Goal: Task Accomplishment & Management: Complete application form

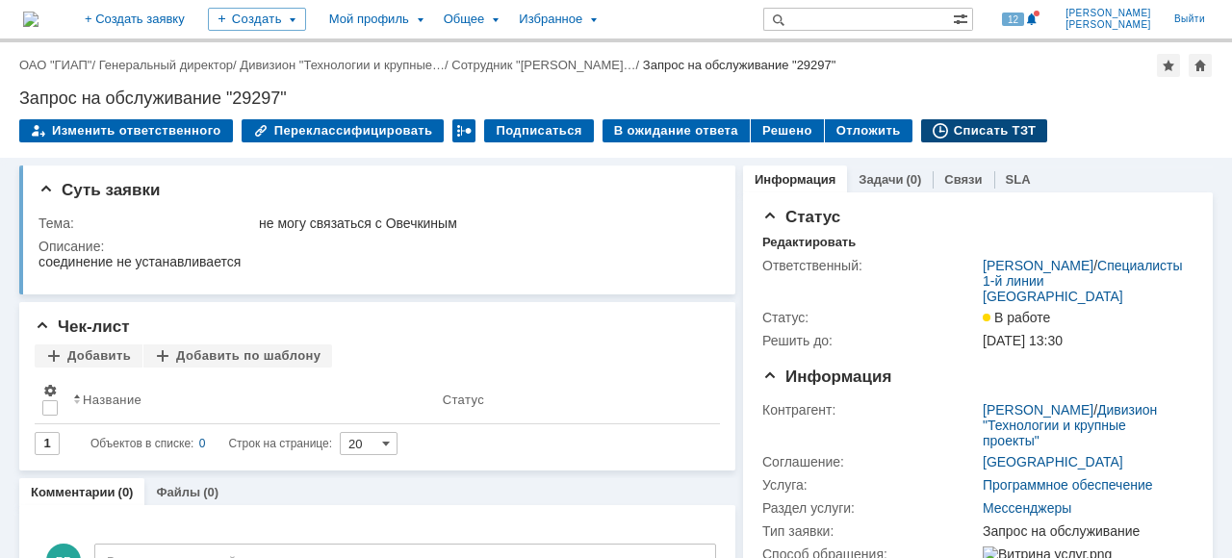
click at [955, 134] on div "Списать ТЗТ" at bounding box center [984, 130] width 127 height 23
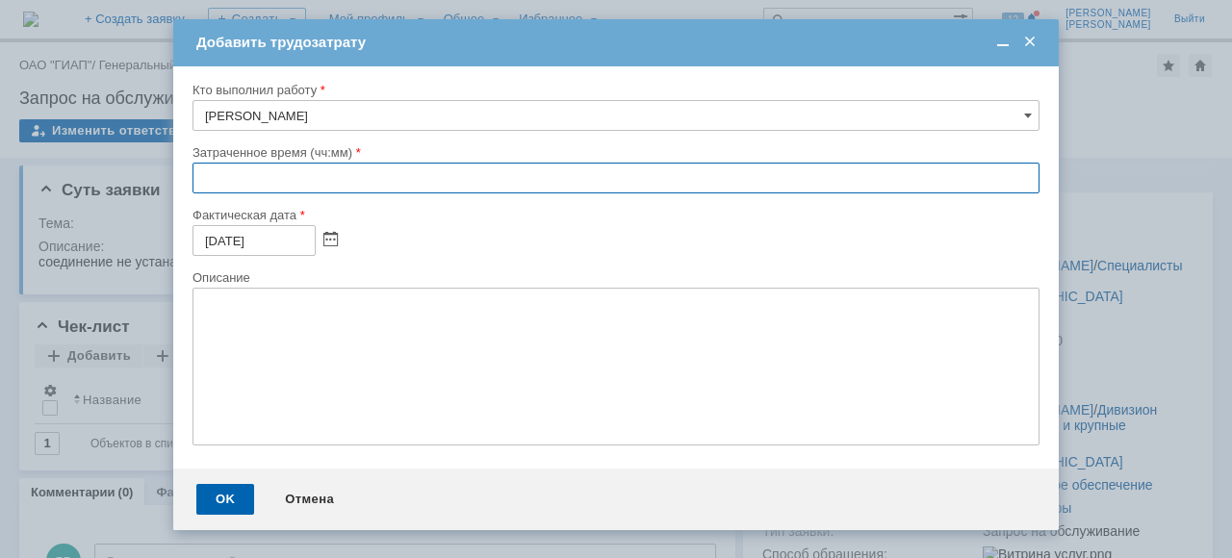
click at [203, 173] on input "text" at bounding box center [615, 178] width 847 height 31
type input "00:15"
click at [214, 505] on div "OK" at bounding box center [225, 499] width 58 height 31
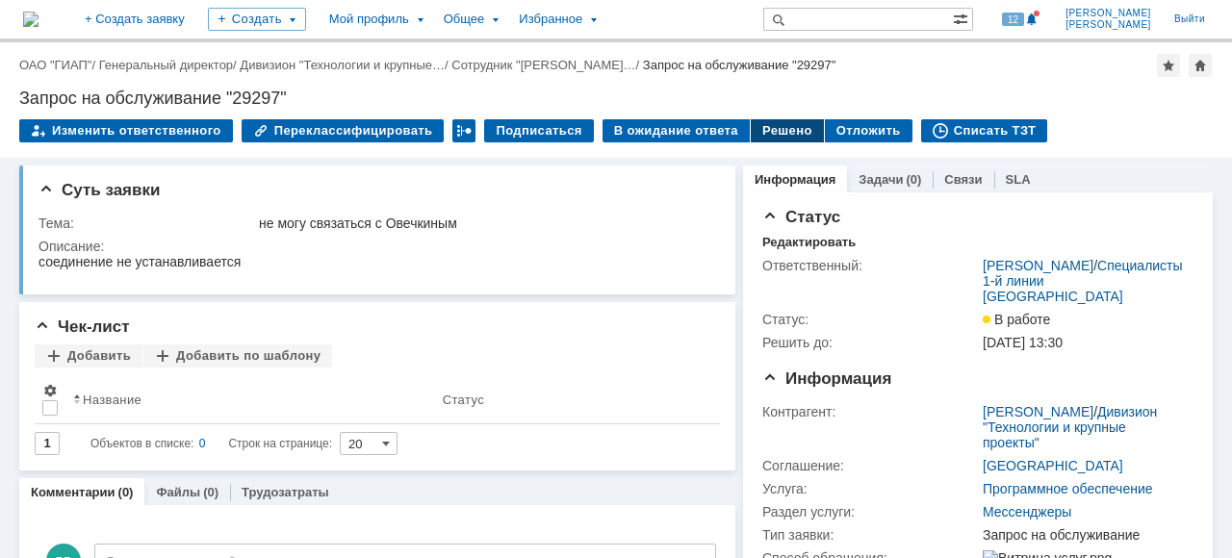
click at [770, 133] on div "Решено" at bounding box center [787, 130] width 73 height 23
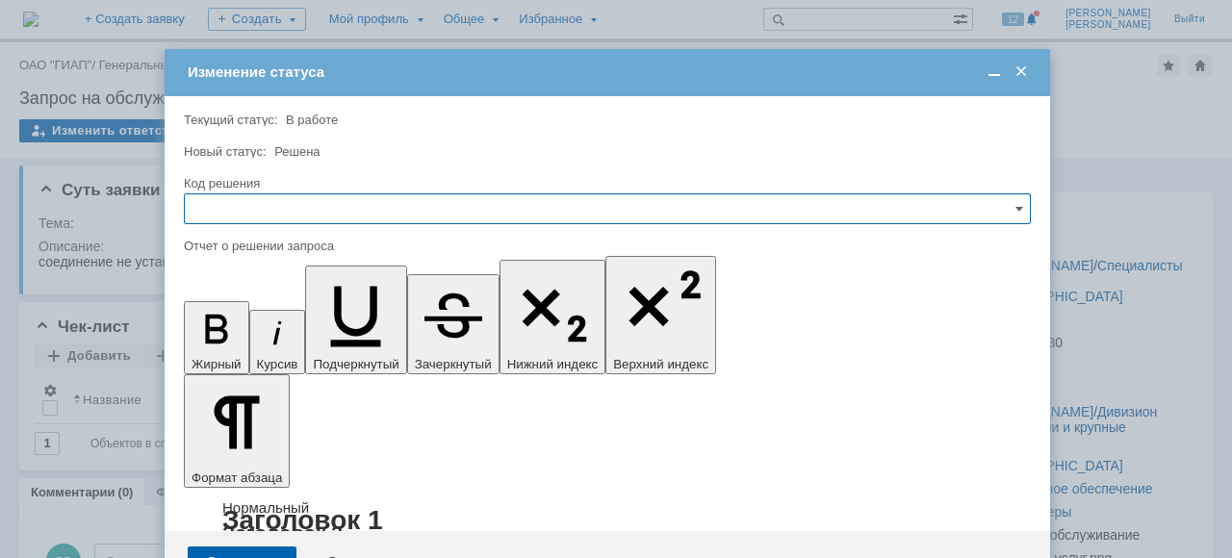
click at [205, 210] on input "text" at bounding box center [607, 208] width 847 height 31
click at [239, 331] on span "Решено" at bounding box center [607, 338] width 822 height 15
type input "Решено"
click at [244, 547] on div "Сохранить" at bounding box center [242, 562] width 109 height 31
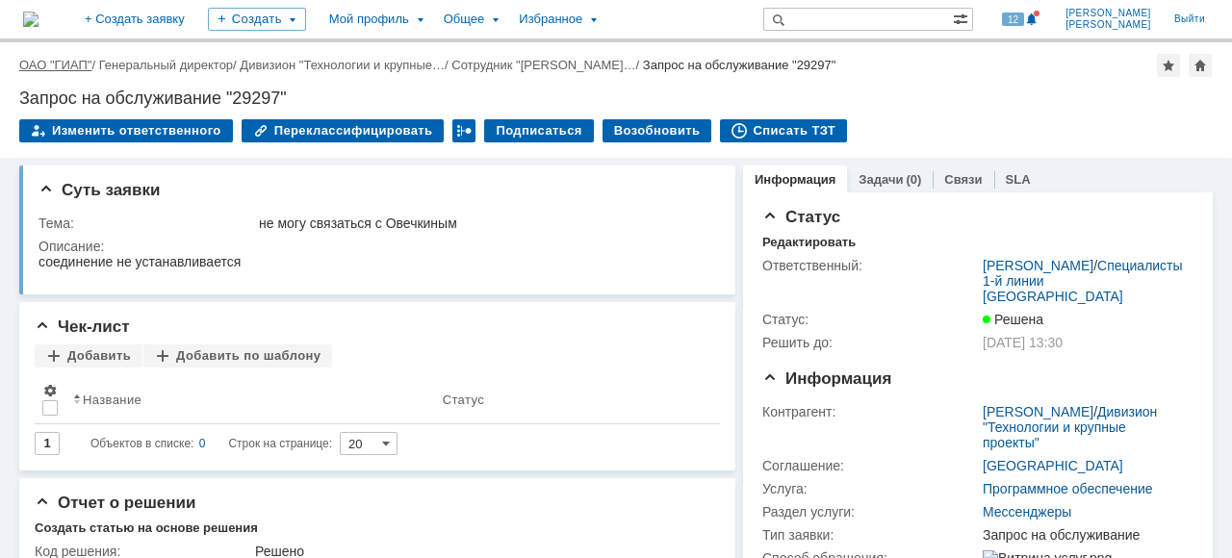
click at [65, 68] on link "ОАО "ГИАП"" at bounding box center [55, 65] width 72 height 14
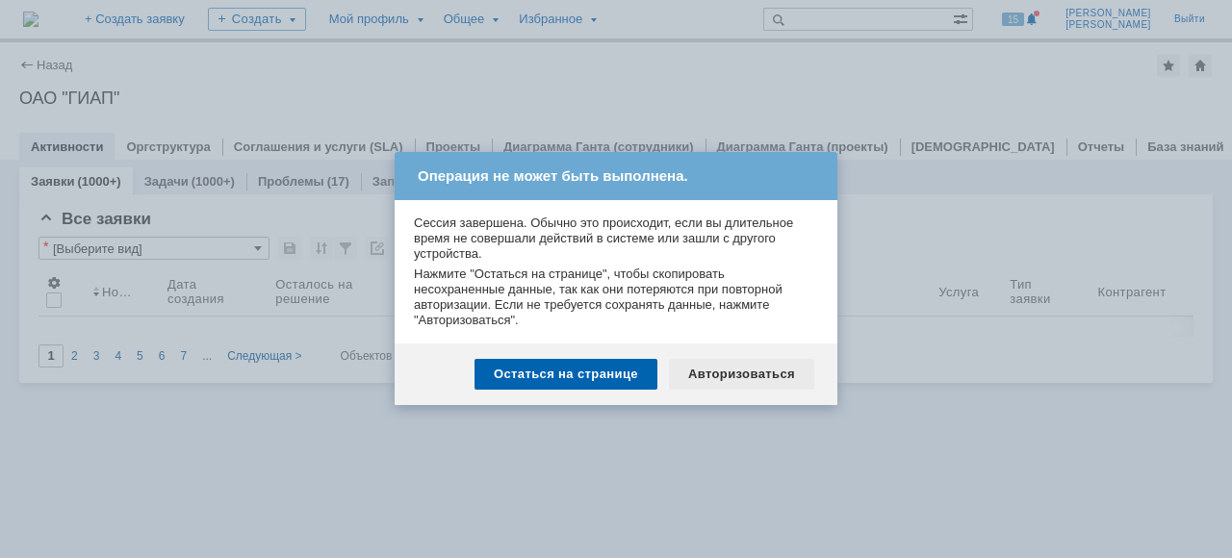
click at [705, 370] on div "Авторизоваться" at bounding box center [741, 374] width 145 height 31
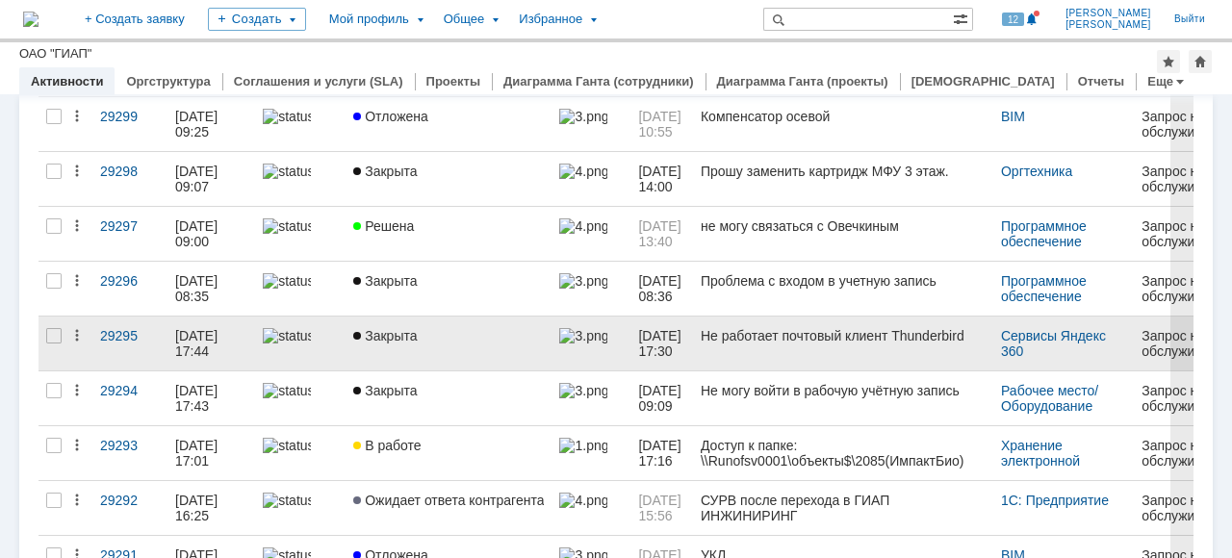
scroll to position [181, 0]
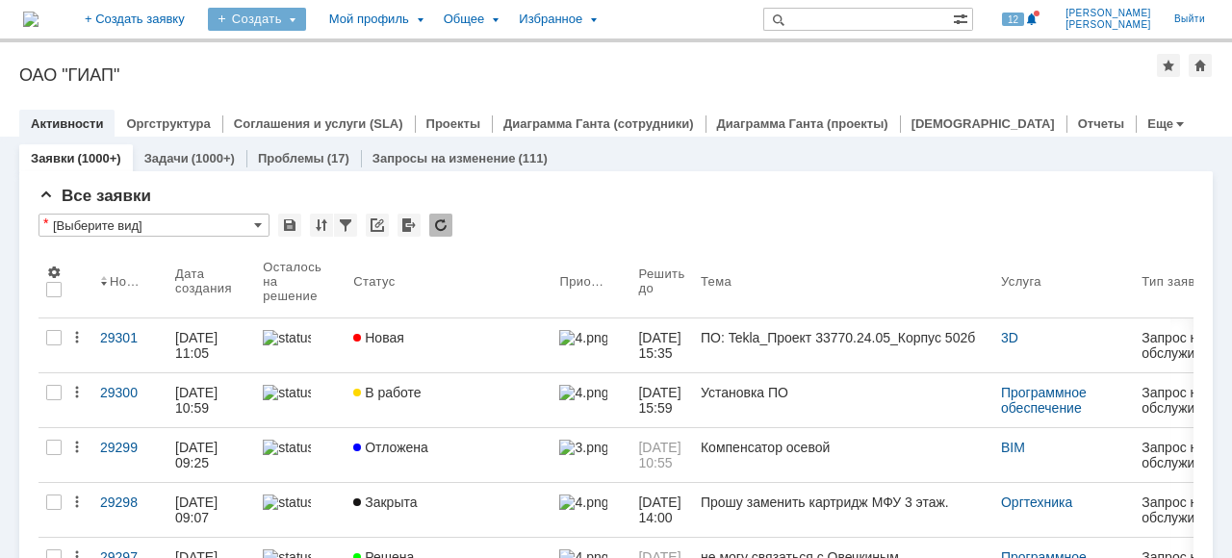
click at [306, 25] on div "Создать" at bounding box center [257, 19] width 98 height 23
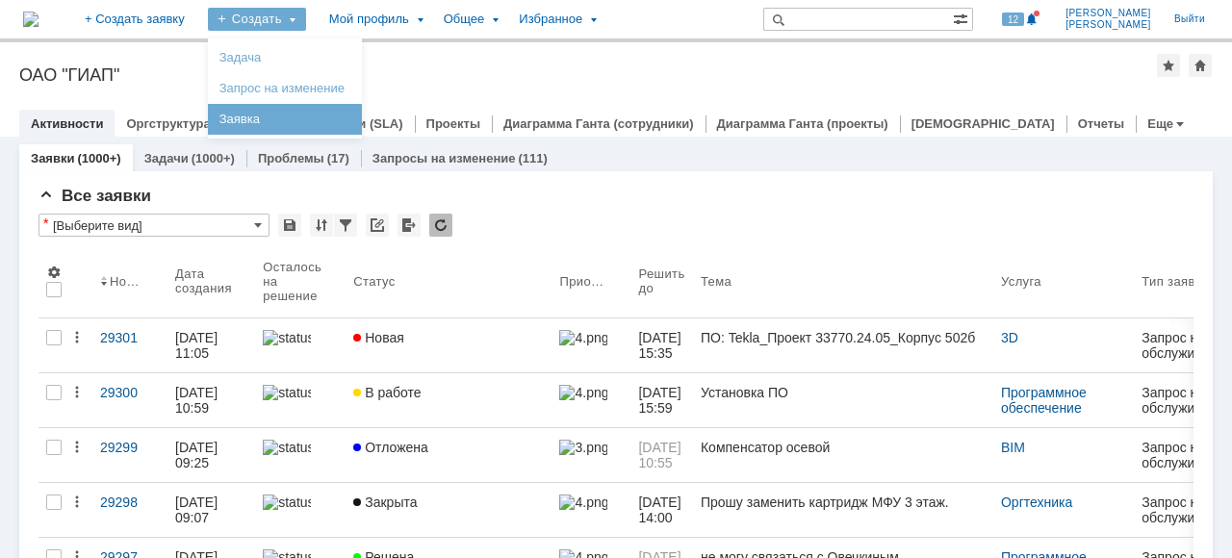
click at [337, 118] on link "Заявка" at bounding box center [285, 119] width 146 height 23
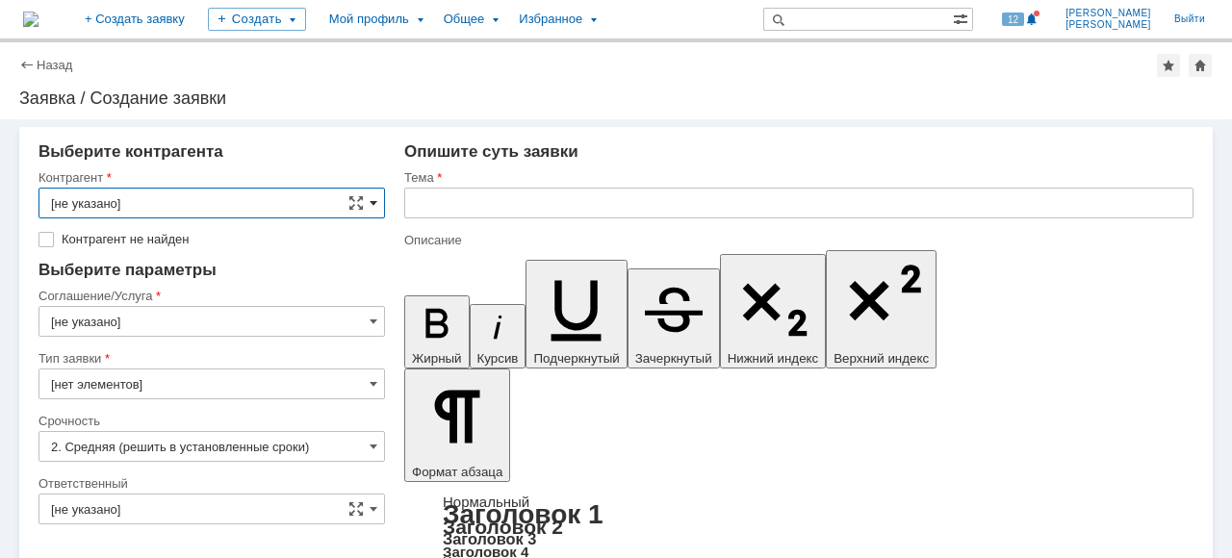
click at [371, 202] on span at bounding box center [374, 202] width 8 height 15
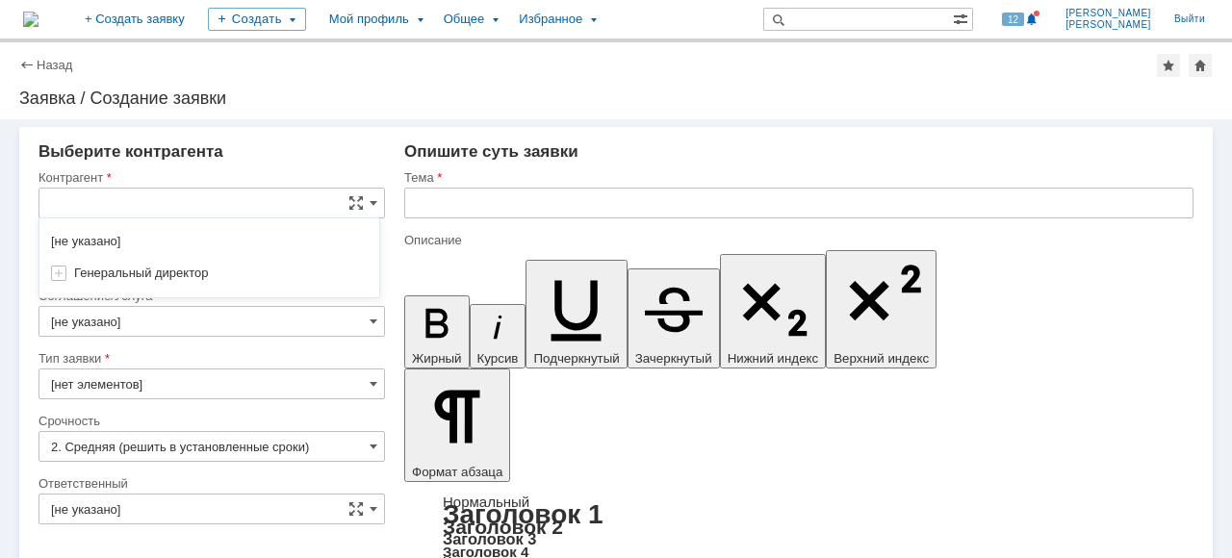
click at [125, 192] on input "text" at bounding box center [211, 203] width 346 height 31
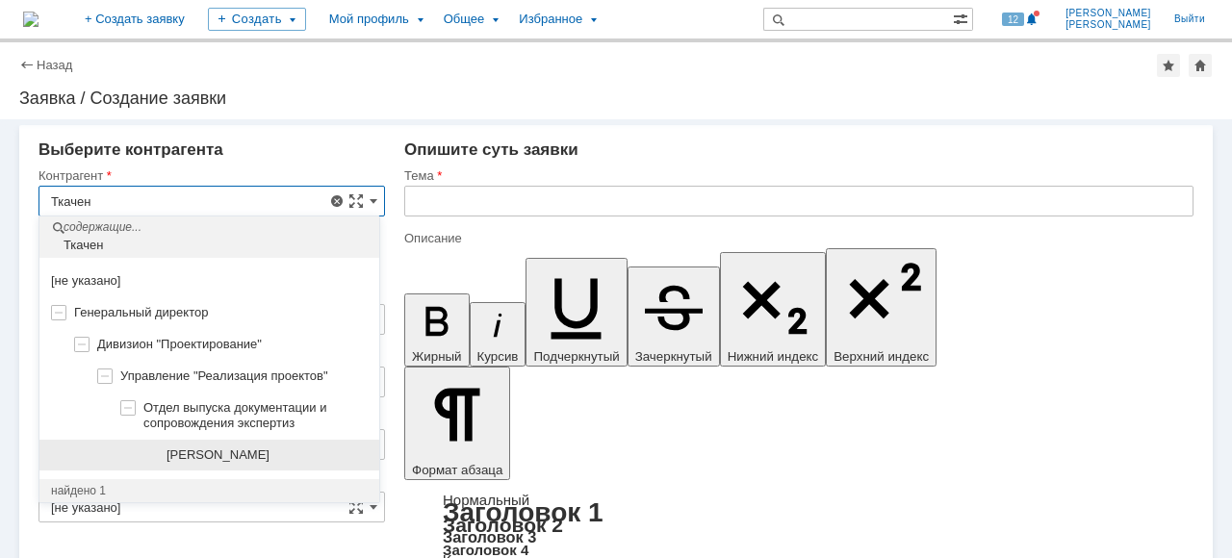
click at [274, 461] on div "[PERSON_NAME]" at bounding box center [209, 456] width 340 height 32
type input "[PERSON_NAME]"
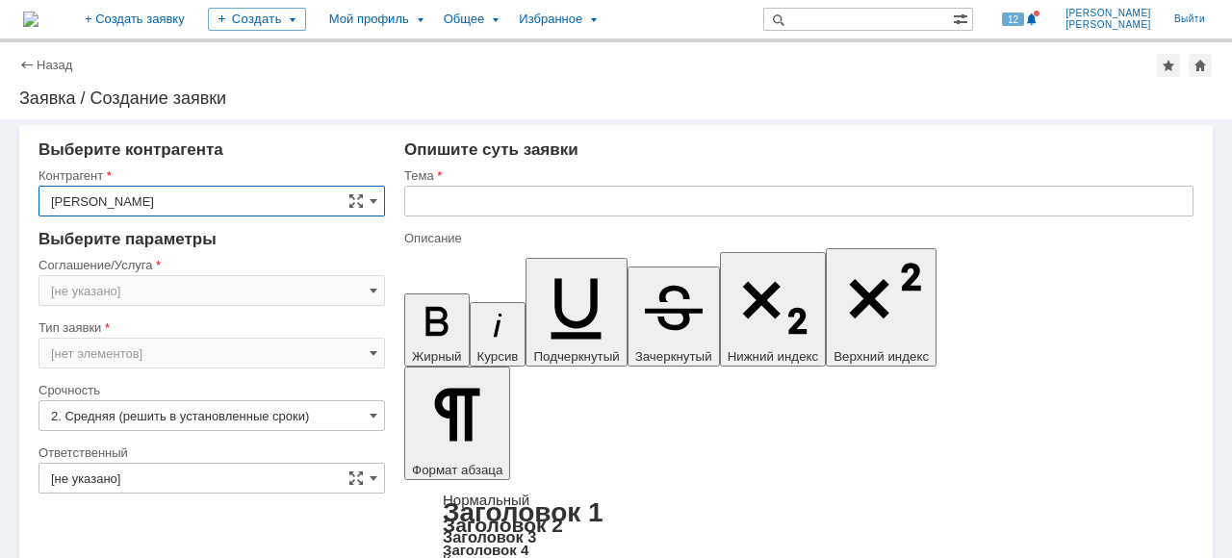
type input "Москва"
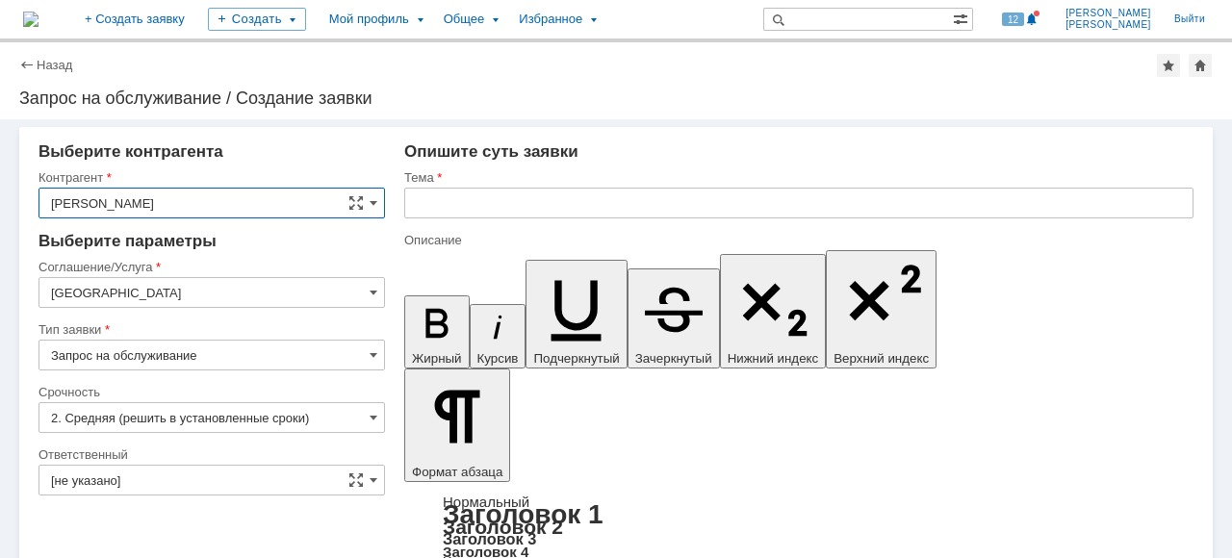
click at [357, 299] on input "Москва" at bounding box center [211, 292] width 346 height 31
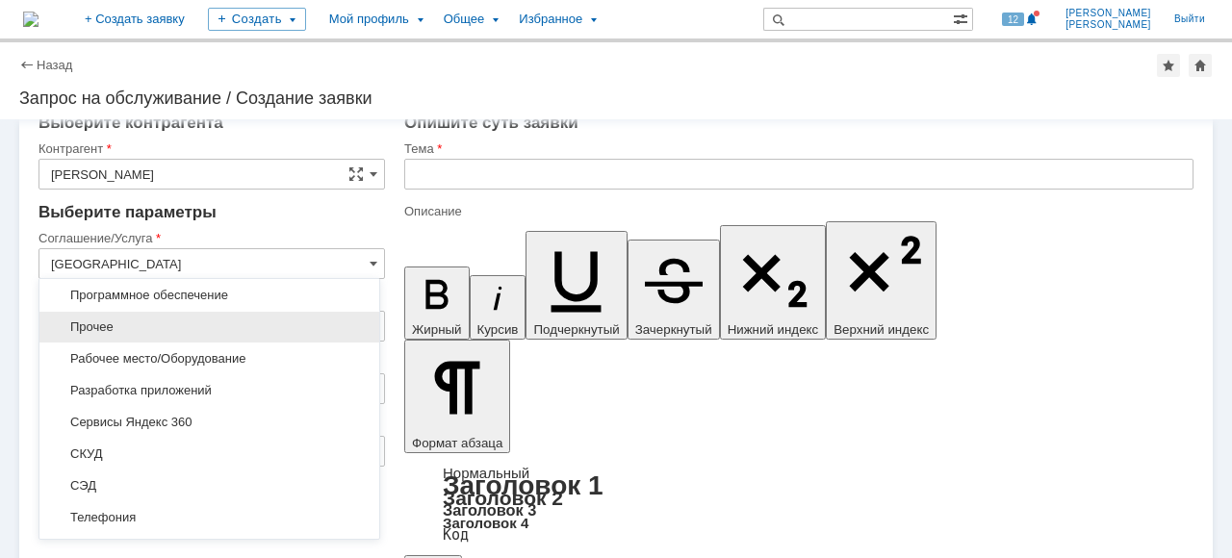
click at [162, 320] on span "Прочее" at bounding box center [209, 327] width 317 height 15
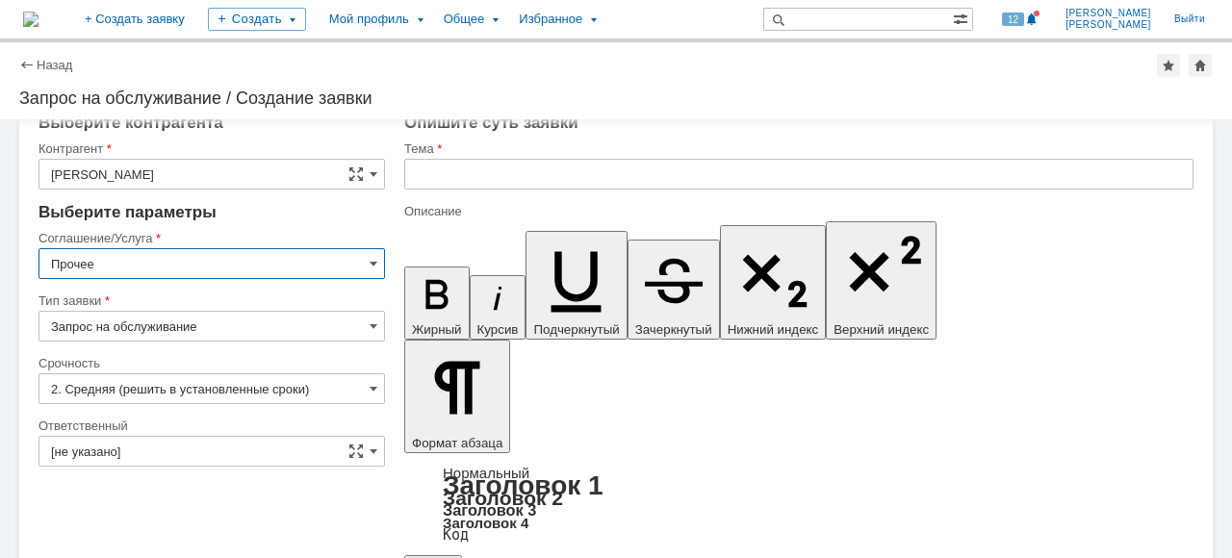
type input "Прочее"
click at [354, 333] on input "Запрос на обслуживание" at bounding box center [211, 326] width 346 height 31
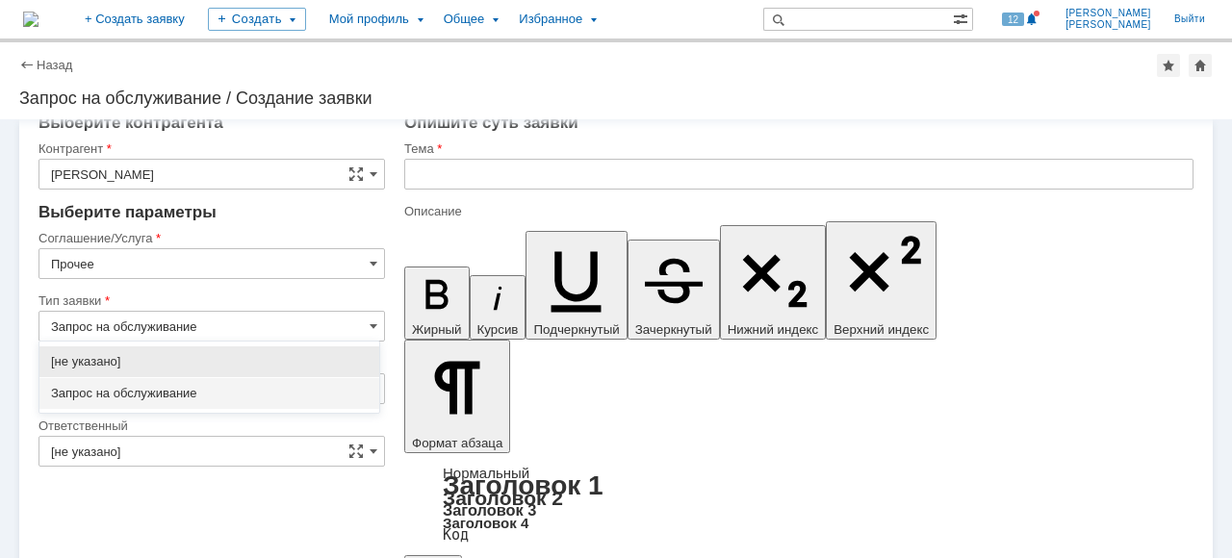
click at [308, 389] on span "Запрос на обслуживание" at bounding box center [209, 393] width 317 height 15
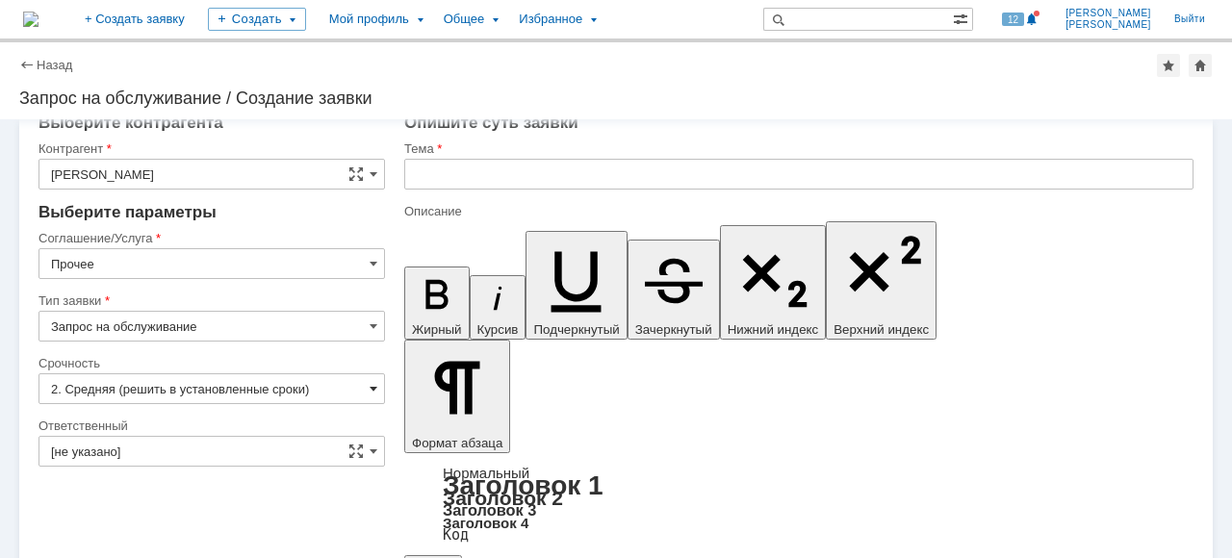
type input "Запрос на обслуживание"
click at [370, 447] on span at bounding box center [374, 451] width 8 height 15
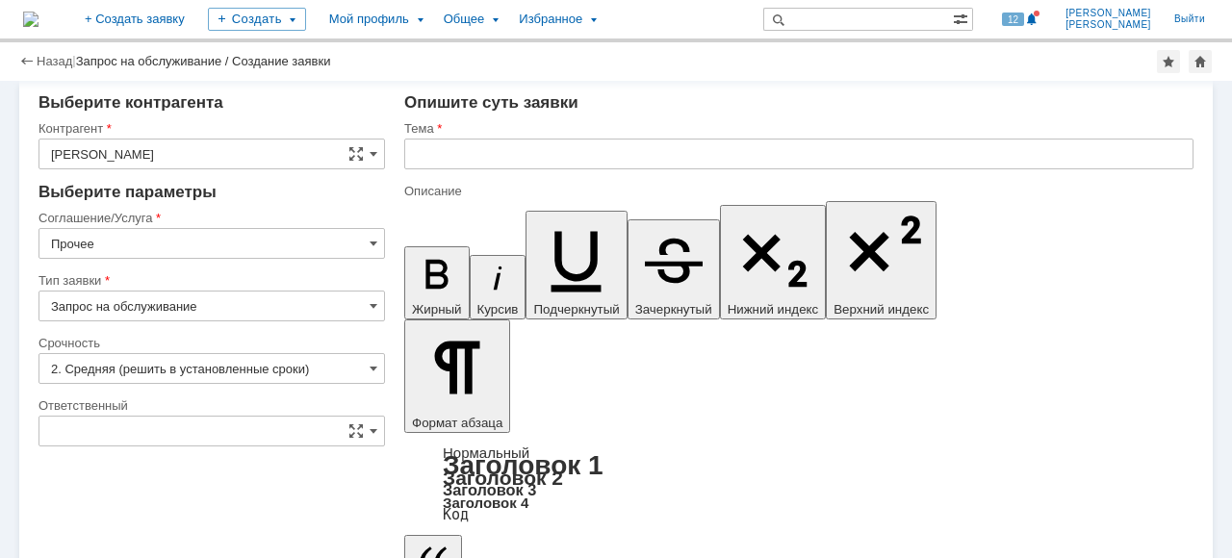
drag, startPoint x: 381, startPoint y: 341, endPoint x: 384, endPoint y: 370, distance: 29.0
type input "[не указано]"
click at [370, 432] on span at bounding box center [374, 430] width 8 height 15
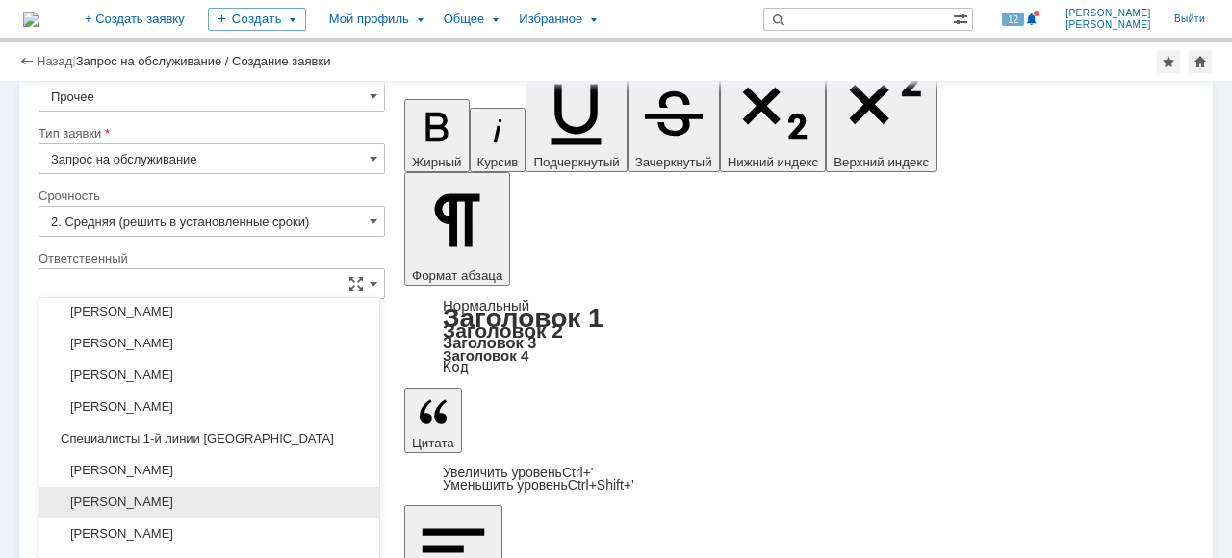
click at [244, 497] on span "[PERSON_NAME]" at bounding box center [209, 502] width 317 height 15
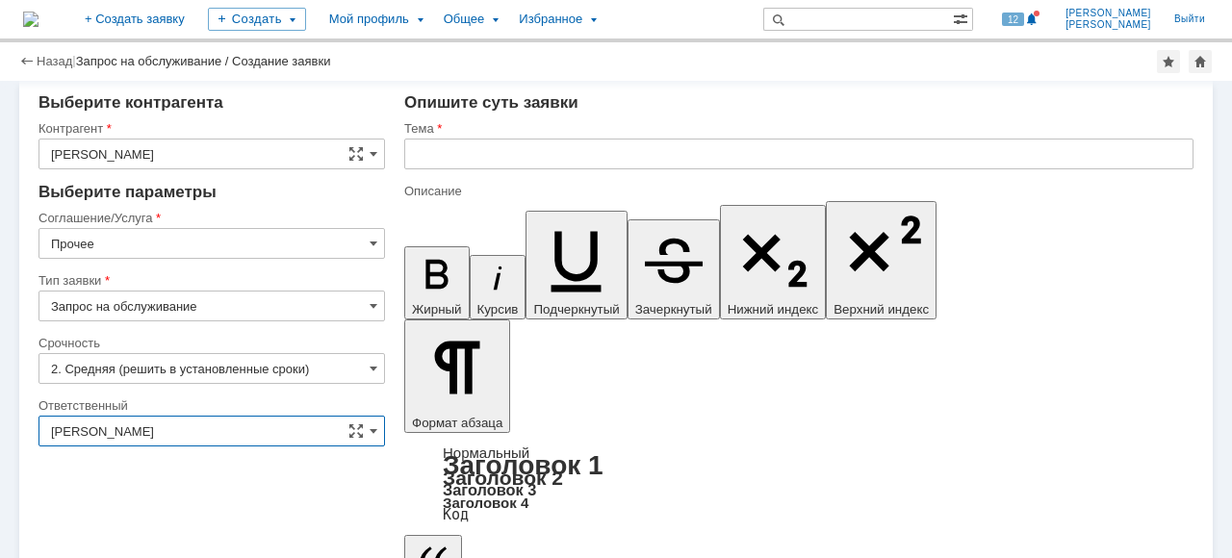
type input "[PERSON_NAME]"
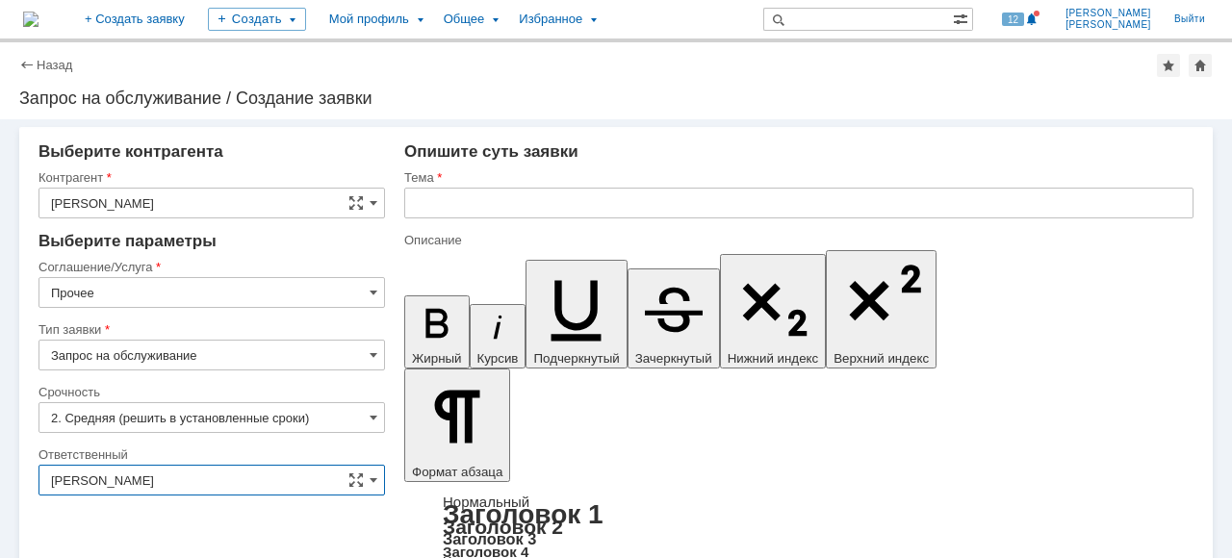
click at [443, 199] on input "text" at bounding box center [798, 203] width 789 height 31
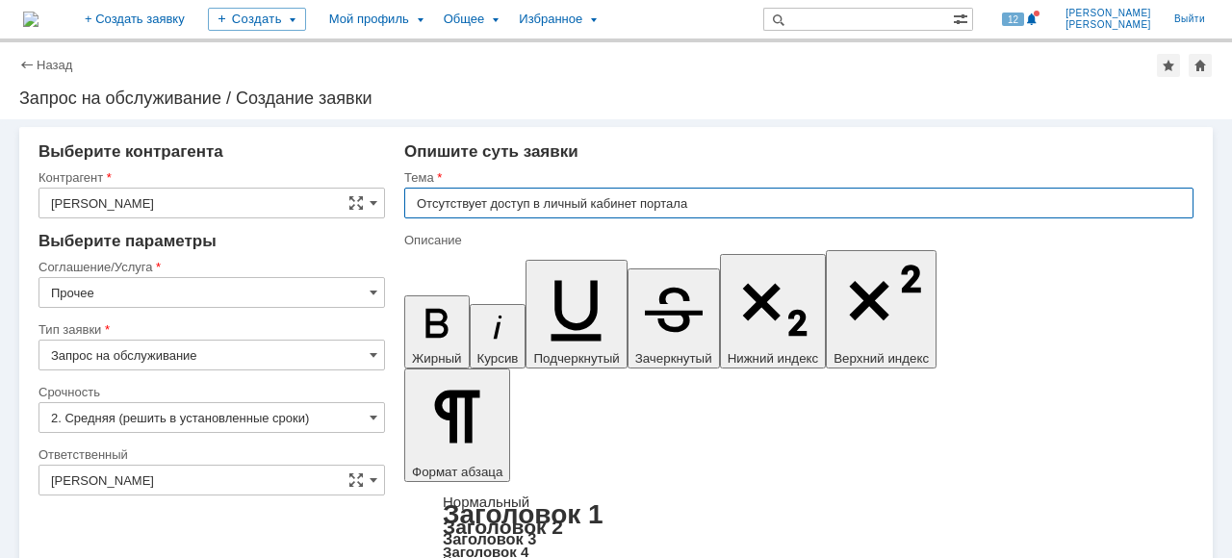
click at [711, 208] on input "Отсутствует доступ в личный кабинет портала" at bounding box center [798, 203] width 789 height 31
click at [692, 201] on input "Отсутствует доступ в личный кабинет портала Государственной стро" at bounding box center [798, 203] width 789 height 31
click at [839, 208] on input "Отсутствует доступ в личный кабинет портала государственной стро" at bounding box center [798, 203] width 789 height 31
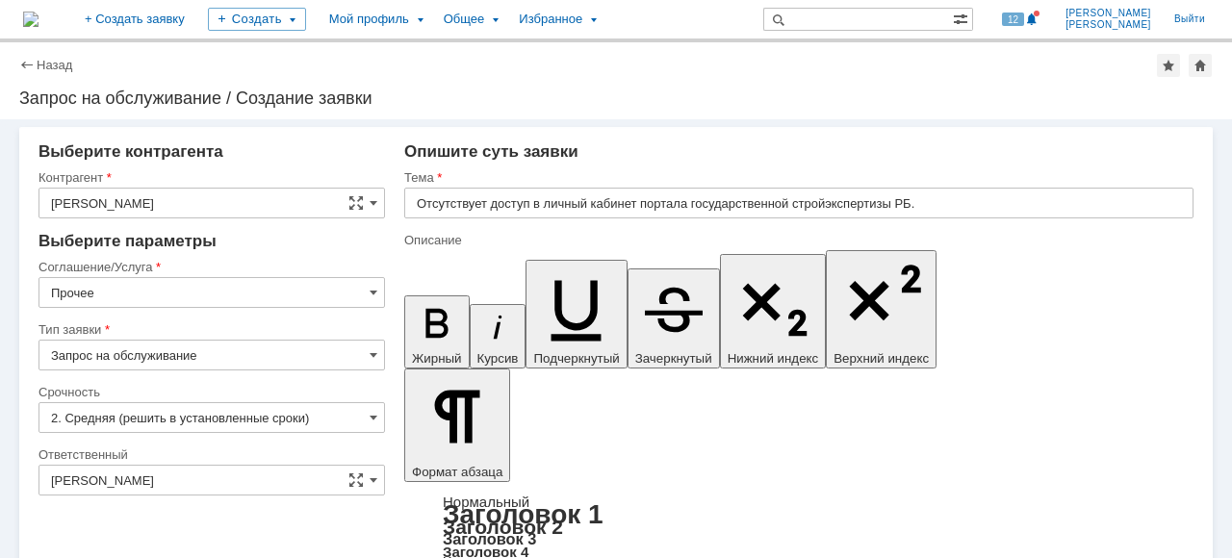
click at [825, 202] on input "Отсутствует доступ в личный кабинет портала государственной стройэкспертизы РБ." at bounding box center [798, 203] width 789 height 31
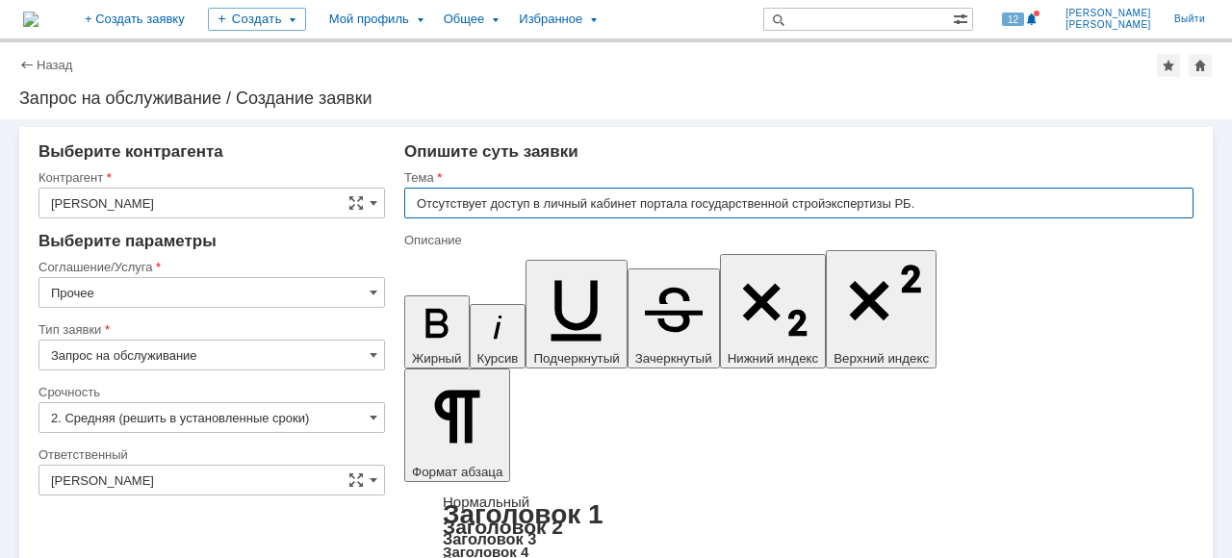
click at [819, 206] on input "Отсутствует доступ в личный кабинет портала государственной стройэкспертизы РБ." at bounding box center [798, 203] width 789 height 31
type input "Отсутствует доступ в личный кабинет портала государственной строительной экспер…"
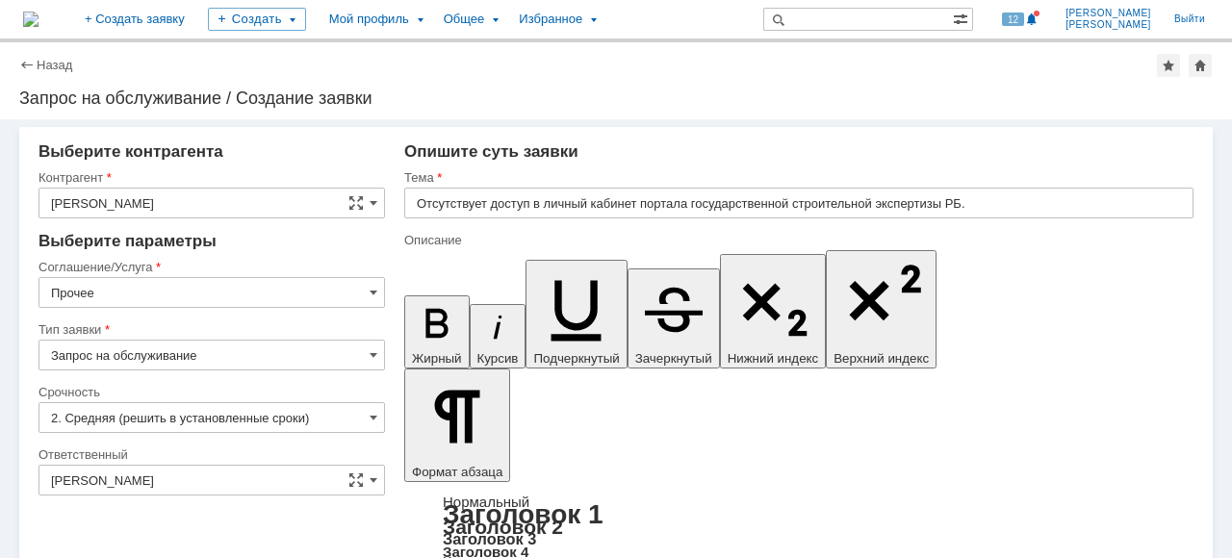
scroll to position [266, 3]
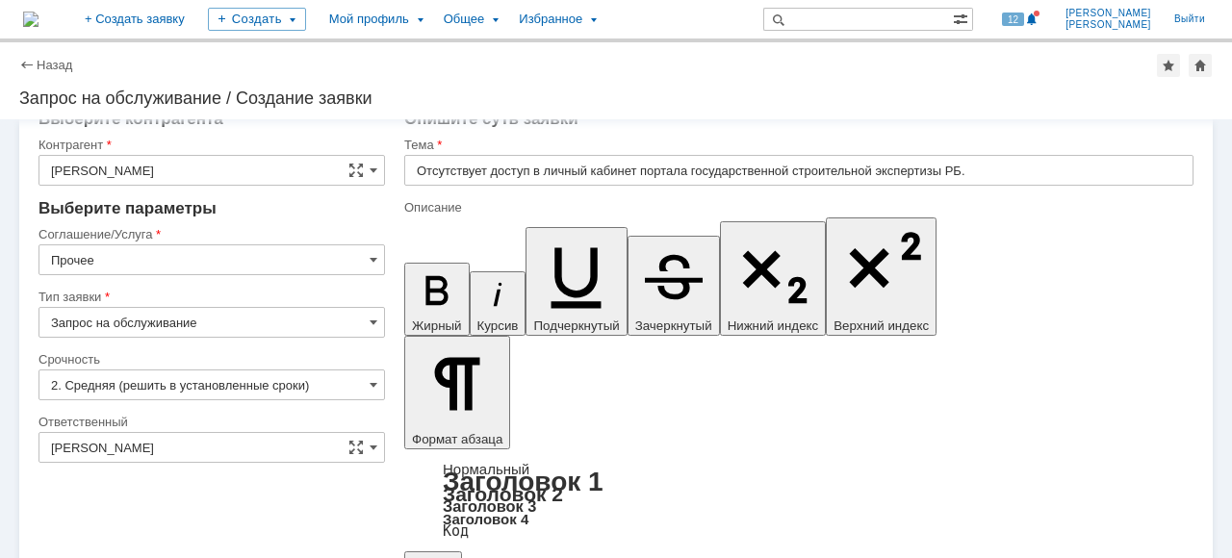
scroll to position [49, 0]
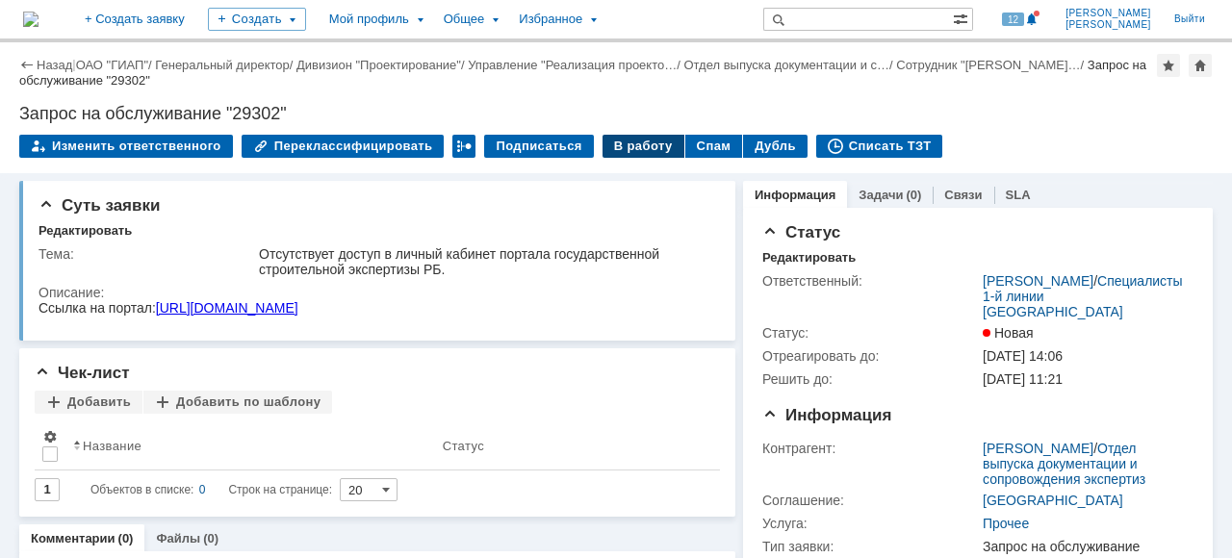
click at [626, 151] on div "В работу" at bounding box center [644, 146] width 82 height 23
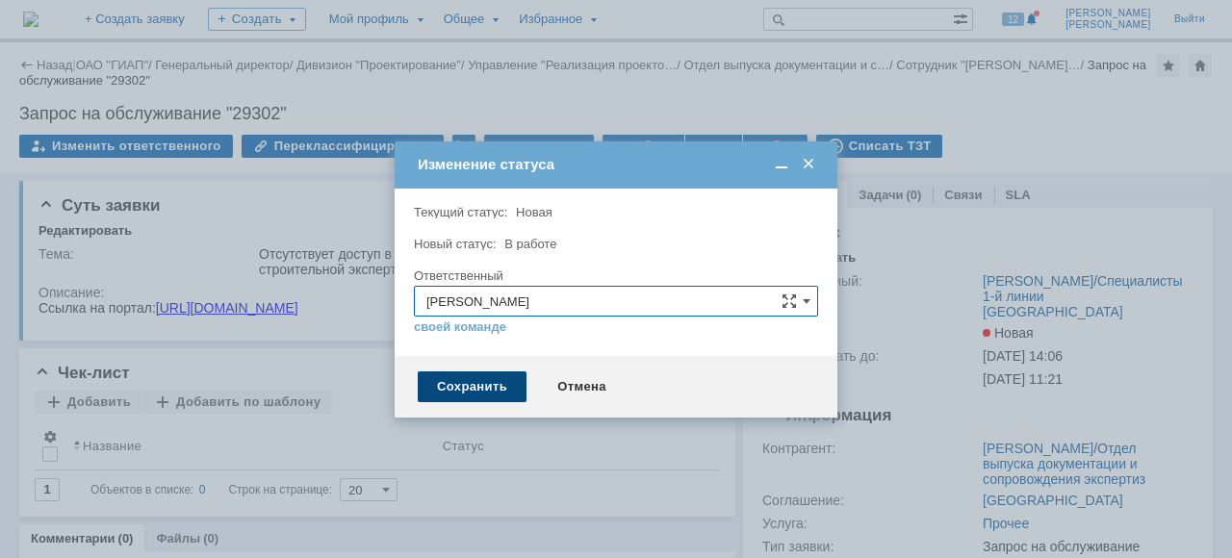
drag, startPoint x: 474, startPoint y: 389, endPoint x: 560, endPoint y: 433, distance: 97.3
click at [475, 389] on div "Сохранить" at bounding box center [472, 387] width 109 height 31
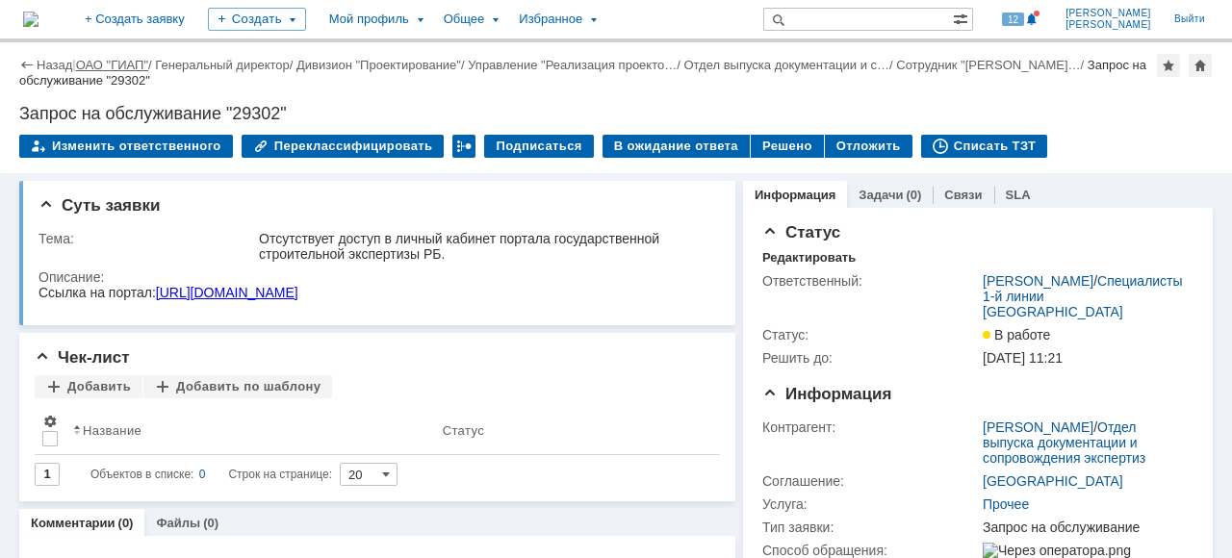
click at [133, 72] on link "ОАО "ГИАП"" at bounding box center [112, 65] width 72 height 14
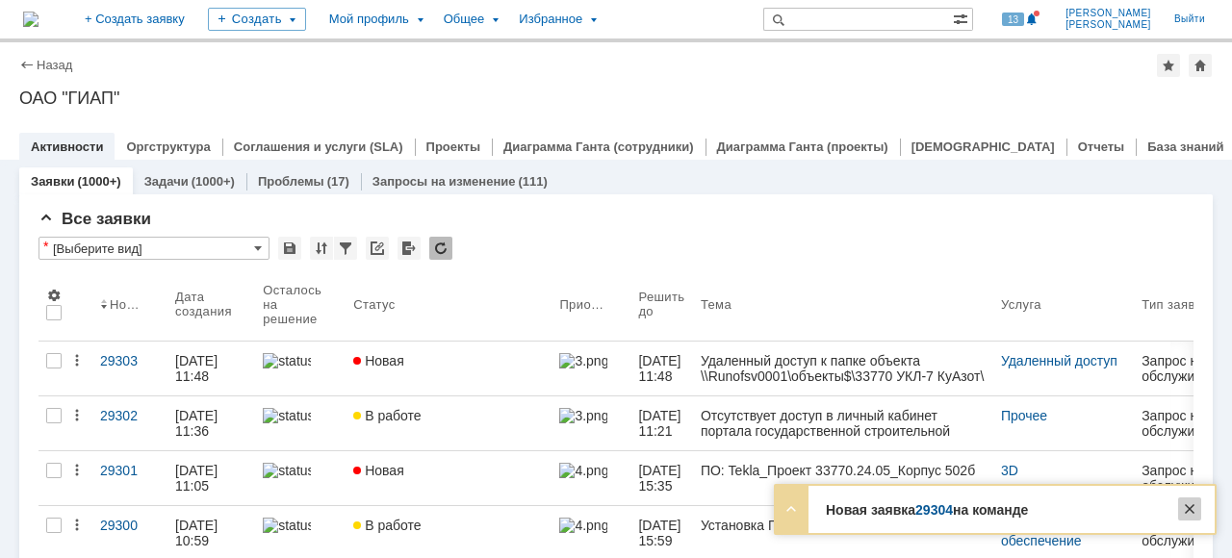
click at [1190, 503] on div at bounding box center [1189, 509] width 23 height 23
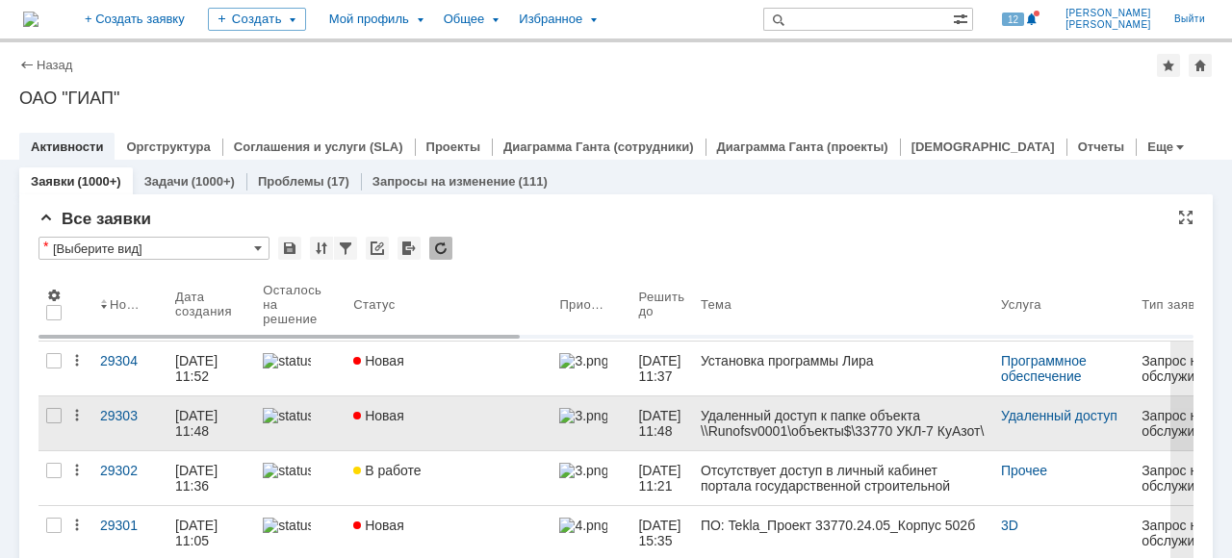
click at [500, 423] on link "Новая" at bounding box center [449, 424] width 206 height 54
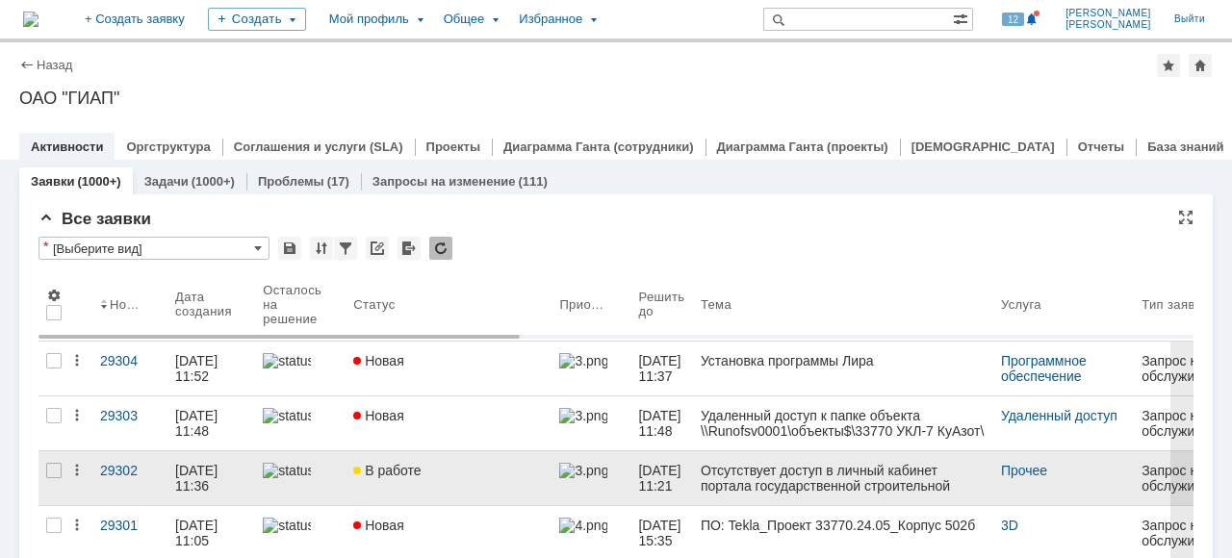
click at [444, 472] on div "В работе" at bounding box center [448, 470] width 191 height 15
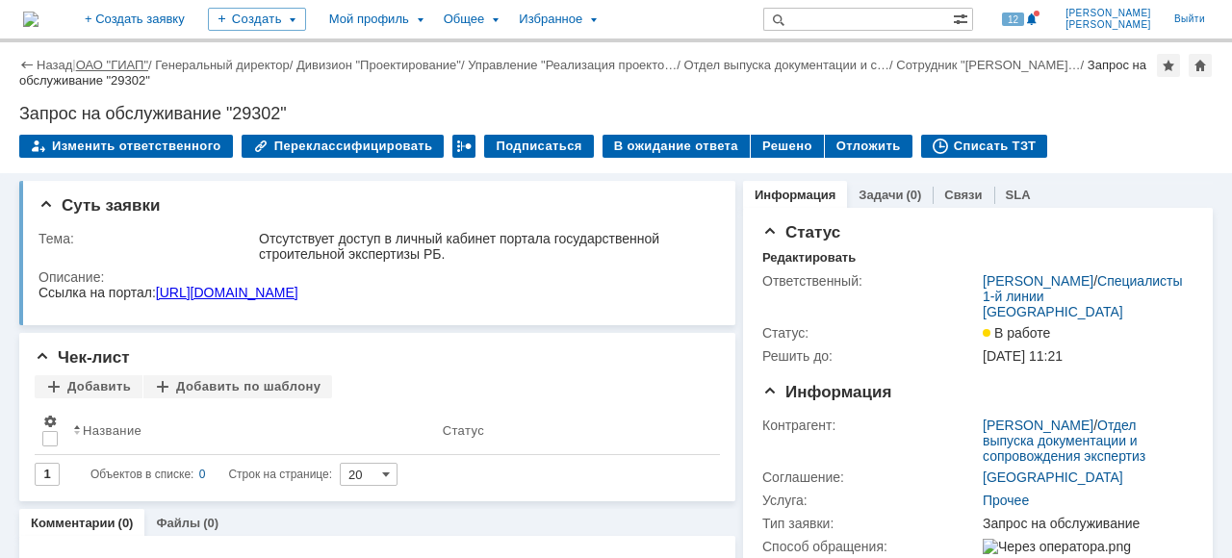
click at [120, 67] on link "ОАО "ГИАП"" at bounding box center [112, 65] width 72 height 14
